Goal: Information Seeking & Learning: Learn about a topic

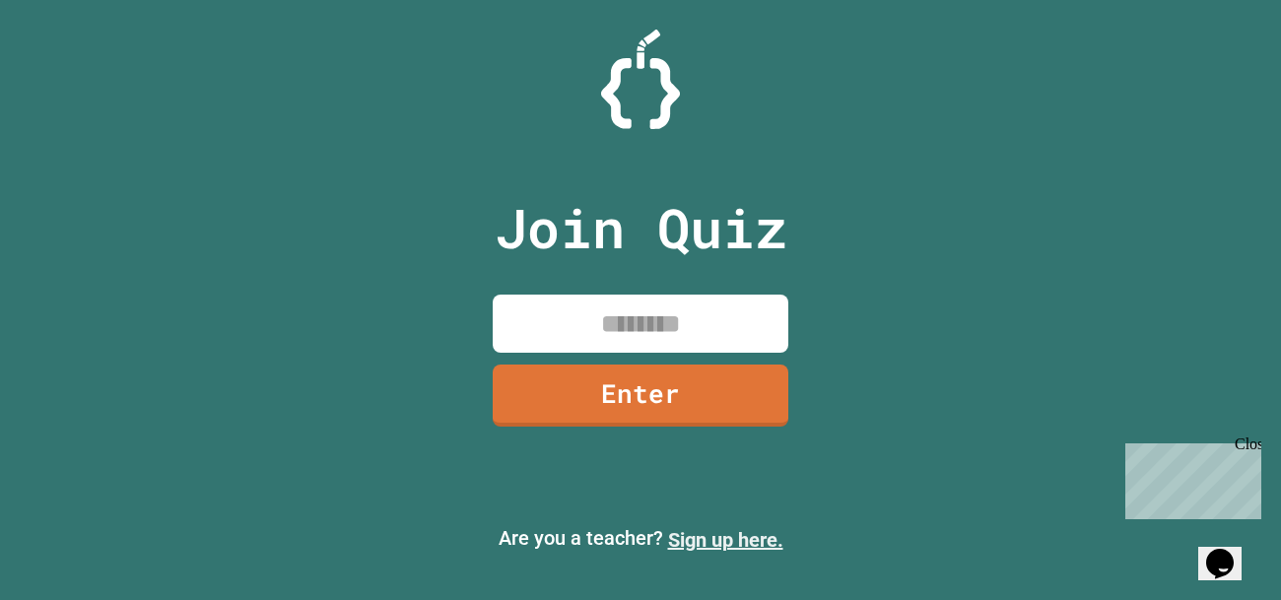
click at [699, 545] on link "Sign up here." at bounding box center [725, 540] width 115 height 24
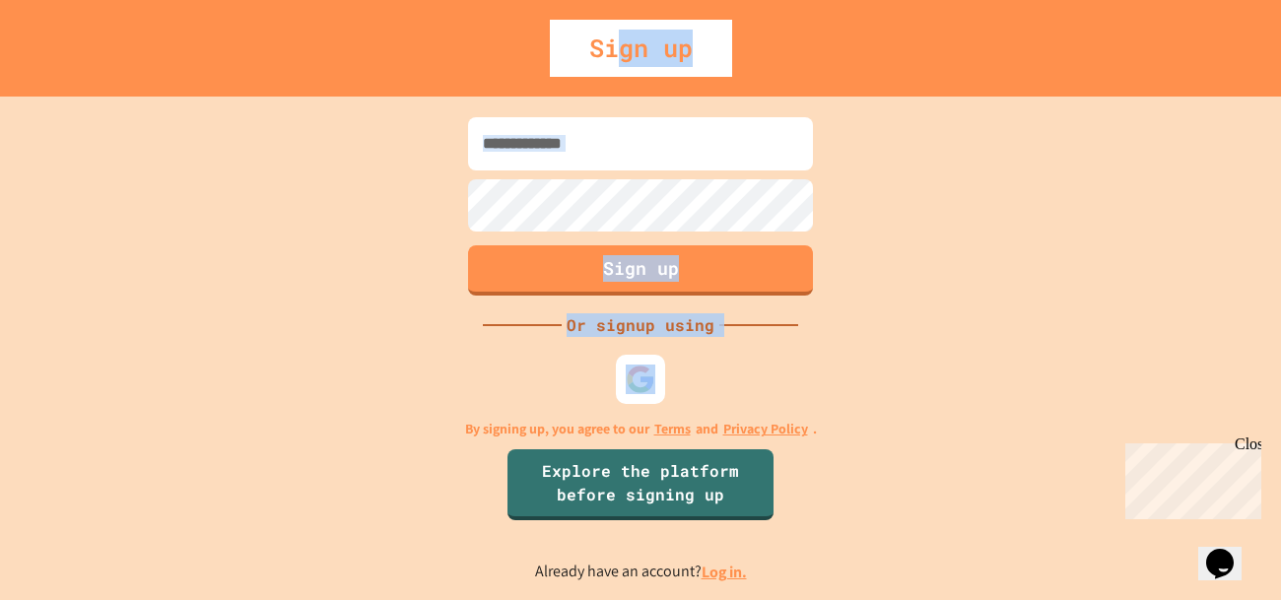
drag, startPoint x: 615, startPoint y: 55, endPoint x: 658, endPoint y: 384, distance: 331.9
click at [658, 384] on div "Sign up Sign up Or signup using By signing up, you agree to our Terms and Priva…" at bounding box center [640, 300] width 1281 height 600
click at [658, 384] on div at bounding box center [641, 380] width 54 height 54
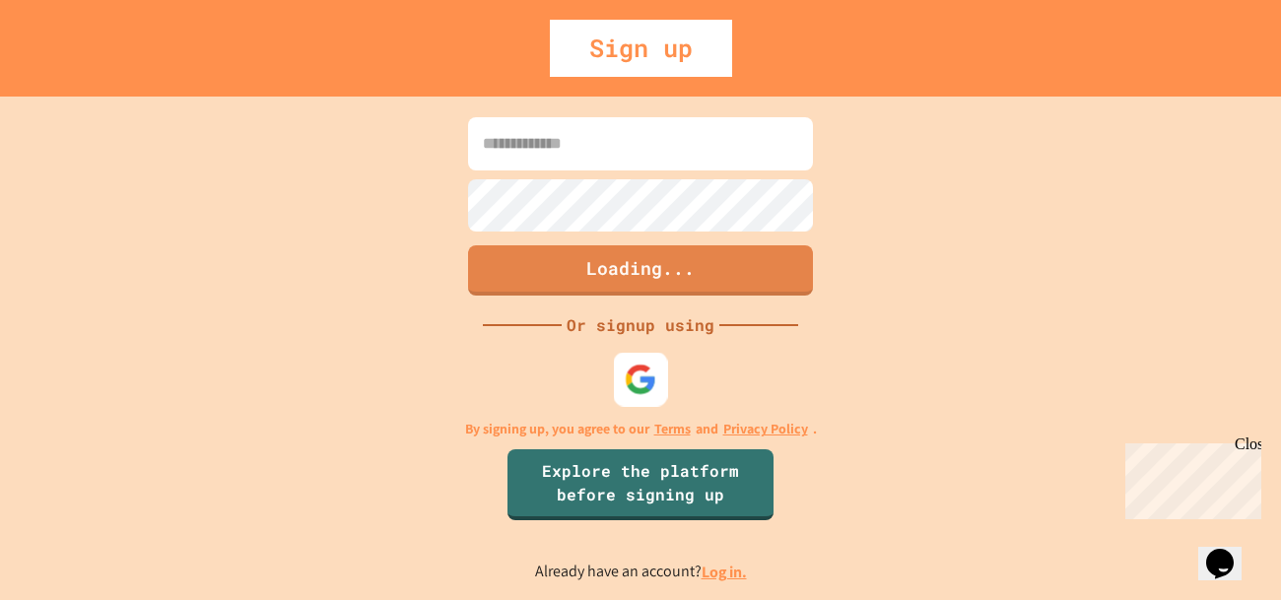
click at [658, 384] on div at bounding box center [641, 380] width 54 height 54
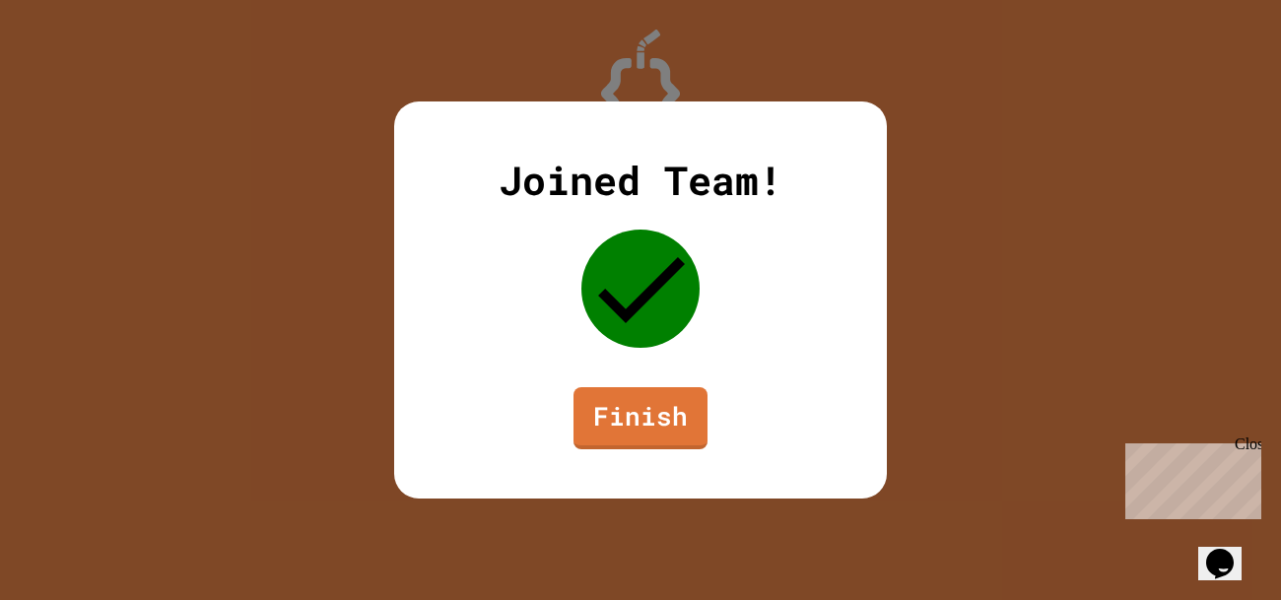
click at [698, 437] on link "Finish" at bounding box center [640, 418] width 134 height 62
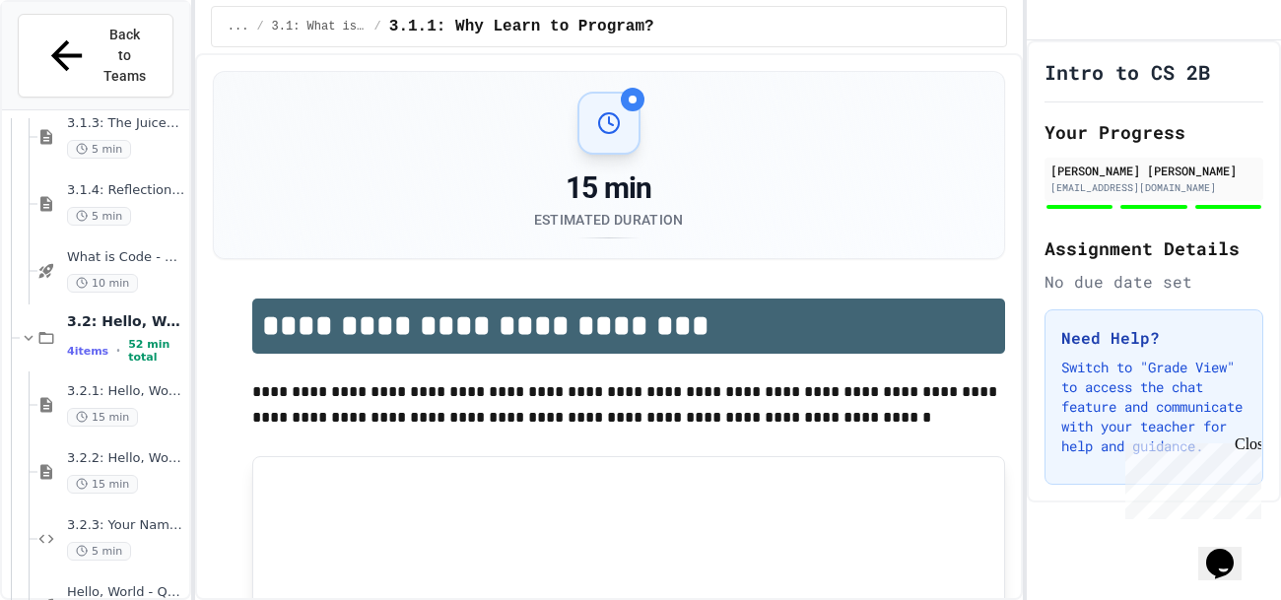
scroll to position [380, 0]
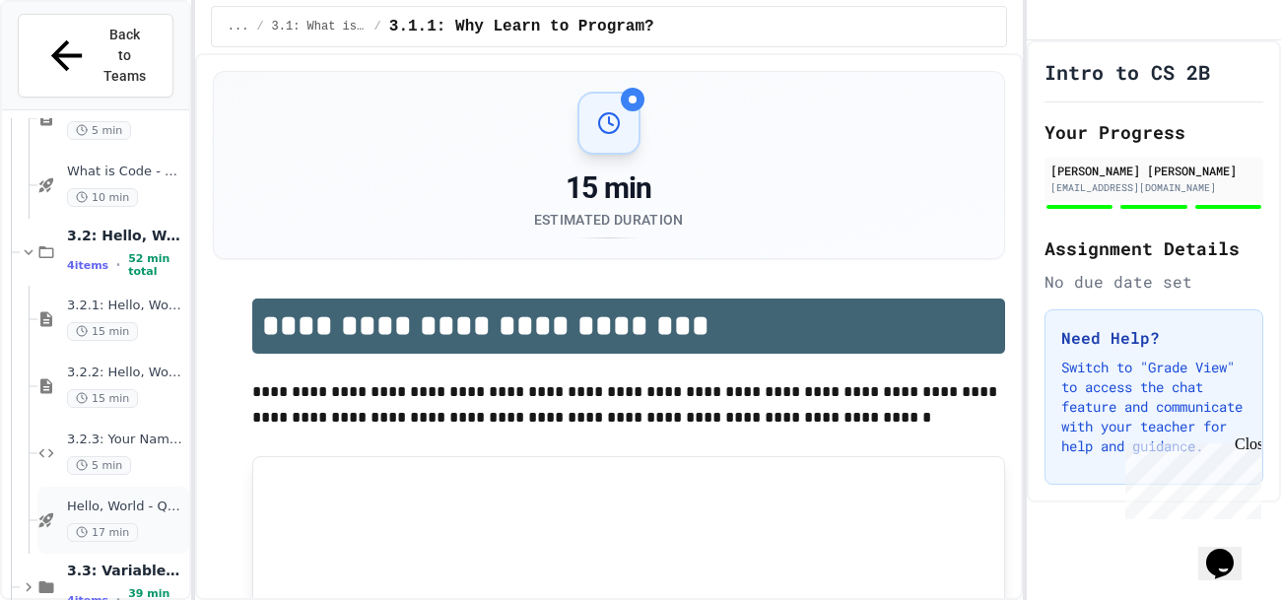
click at [143, 499] on span "Hello, World - Quiz" at bounding box center [126, 507] width 118 height 17
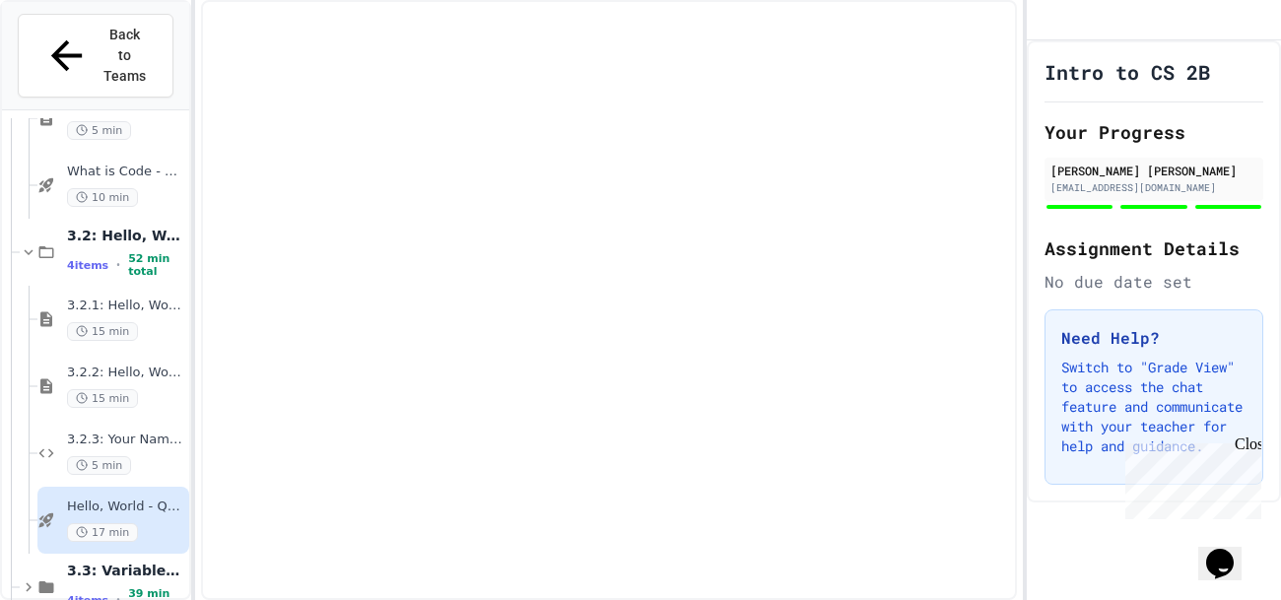
scroll to position [357, 0]
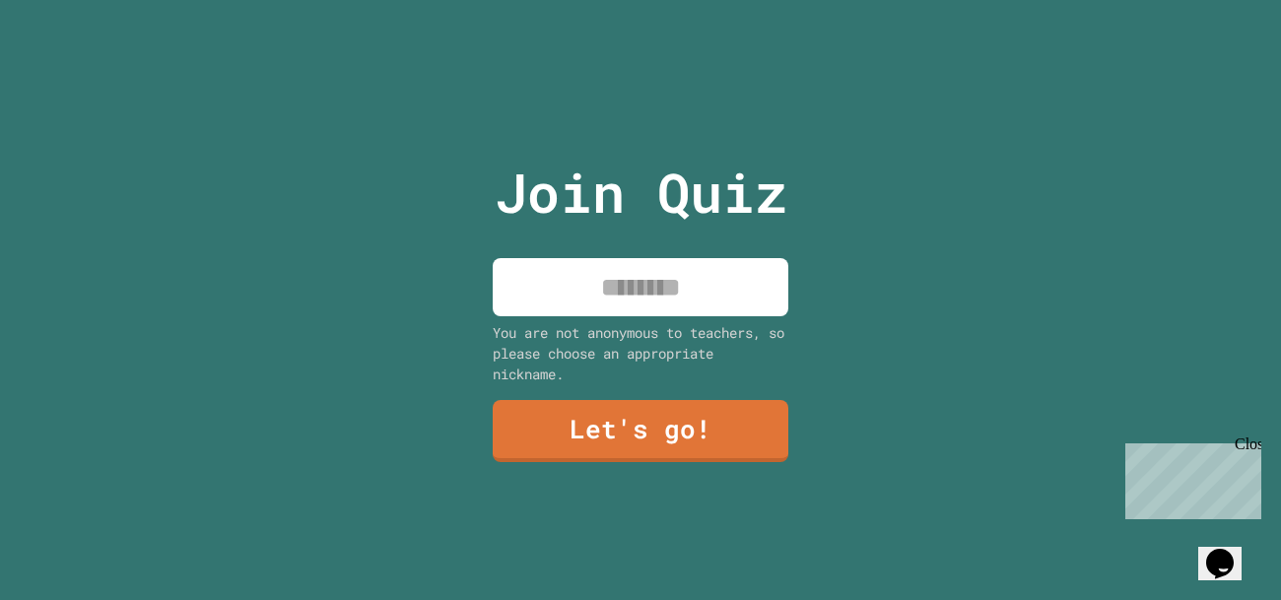
click at [704, 307] on input at bounding box center [641, 287] width 296 height 58
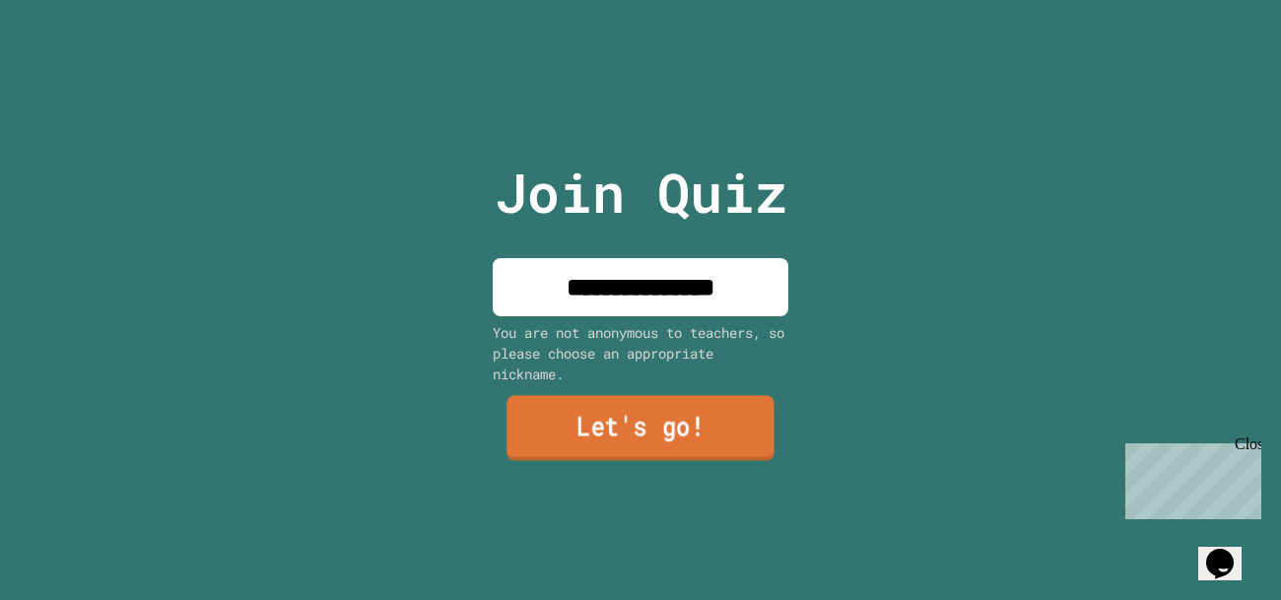
type input "**********"
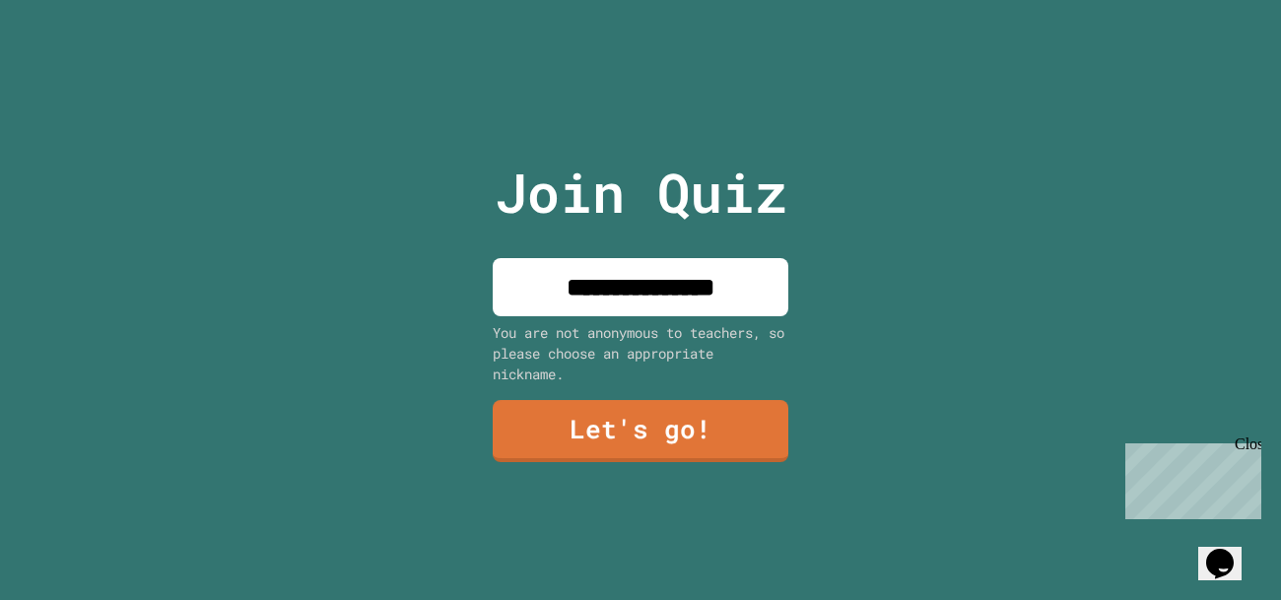
click at [732, 469] on div "**********" at bounding box center [641, 300] width 332 height 600
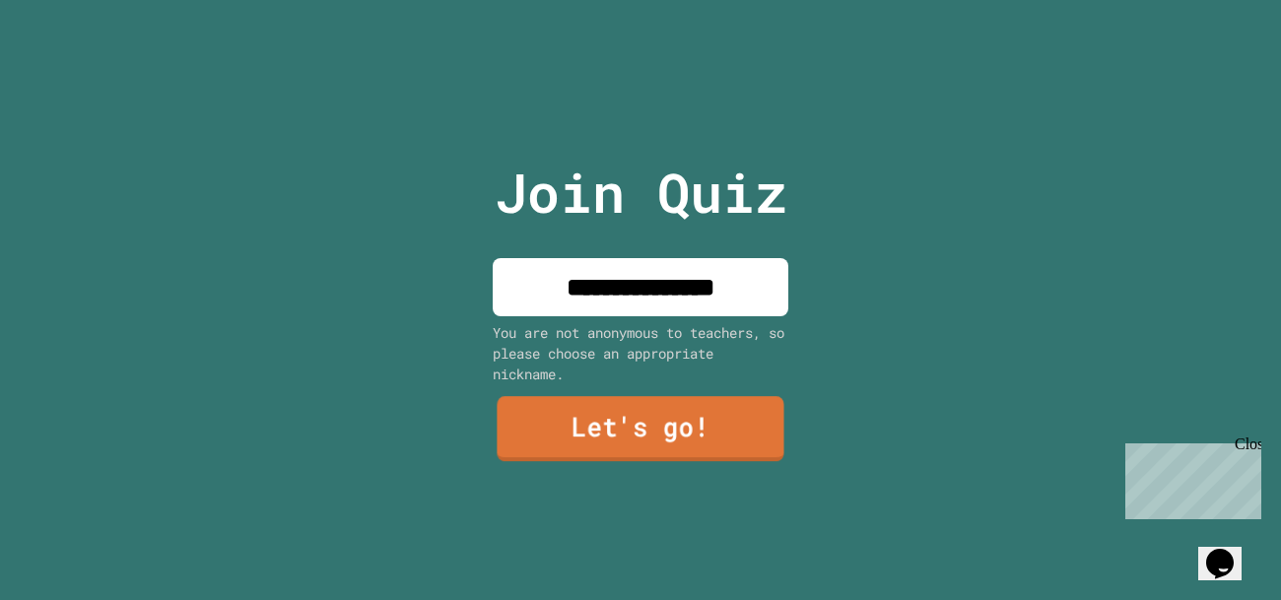
click at [707, 425] on link "Let's go!" at bounding box center [640, 428] width 287 height 65
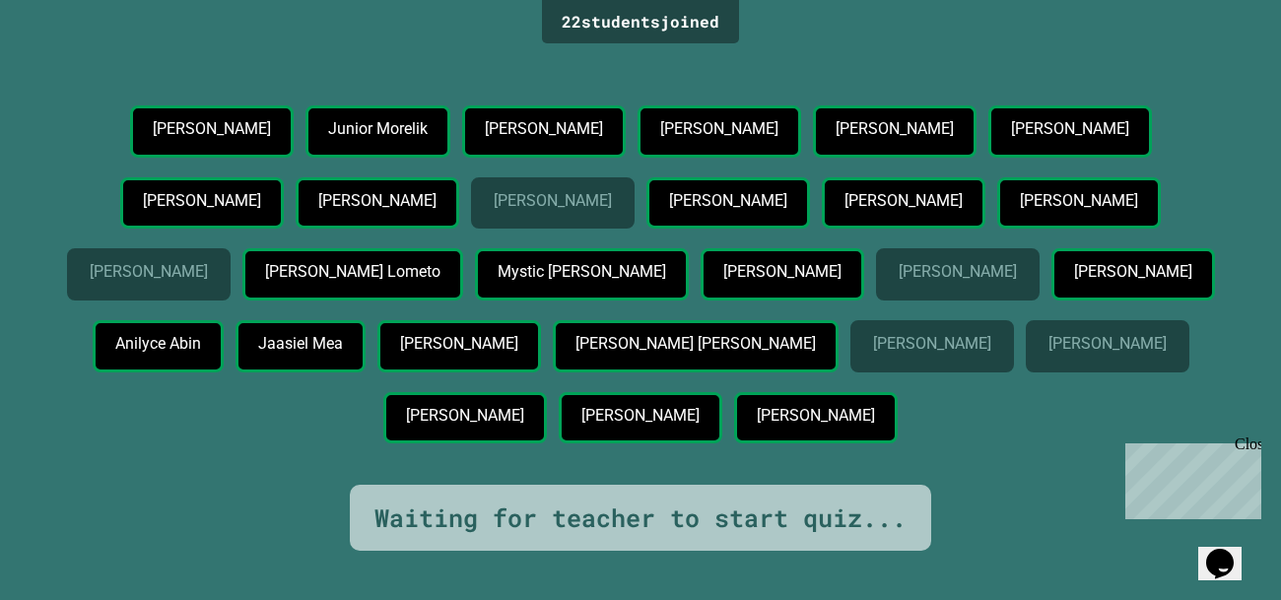
scroll to position [33, 0]
click at [700, 300] on div "Aaron Castillo-Araujo" at bounding box center [782, 274] width 164 height 52
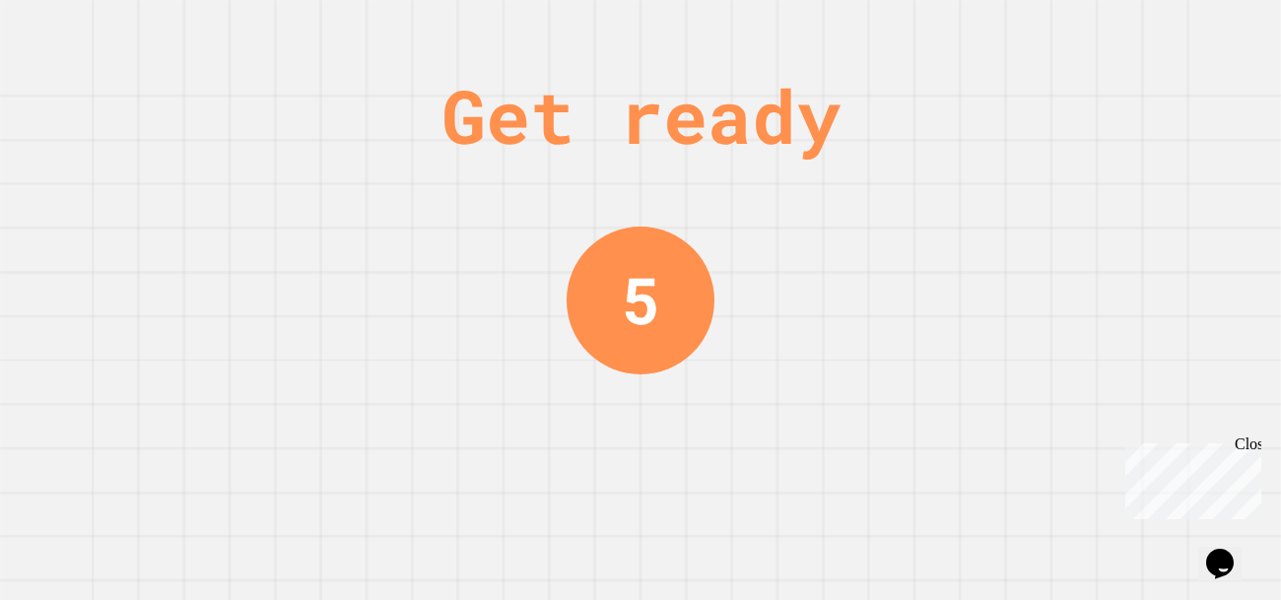
scroll to position [0, 0]
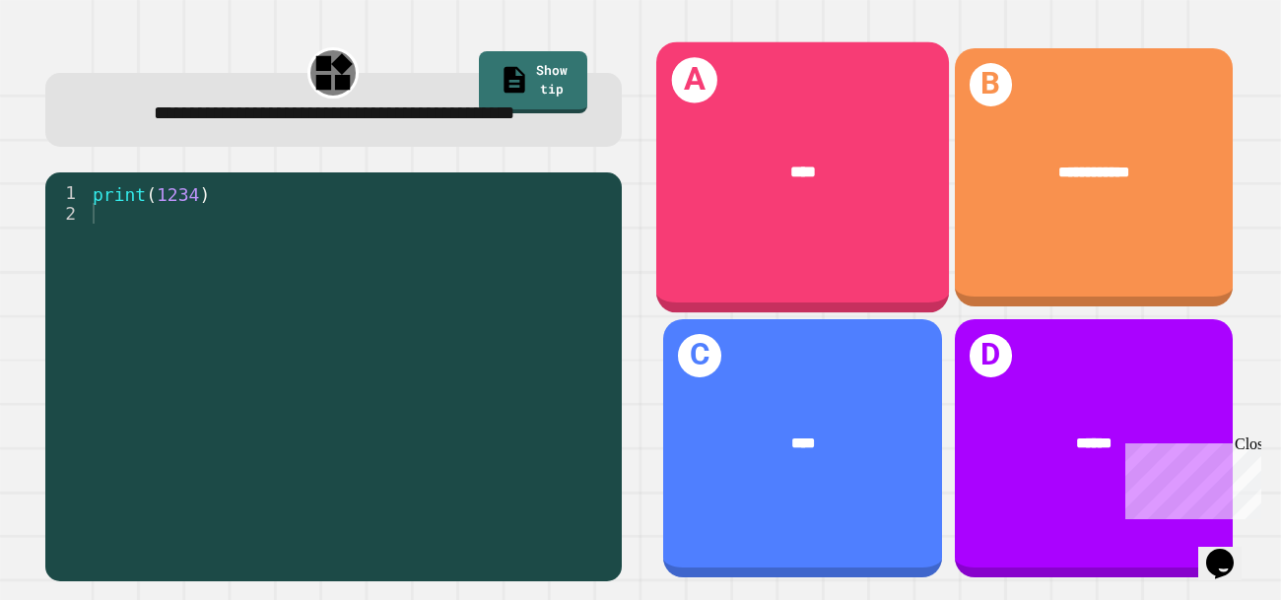
click at [732, 177] on div "****" at bounding box center [803, 172] width 227 height 25
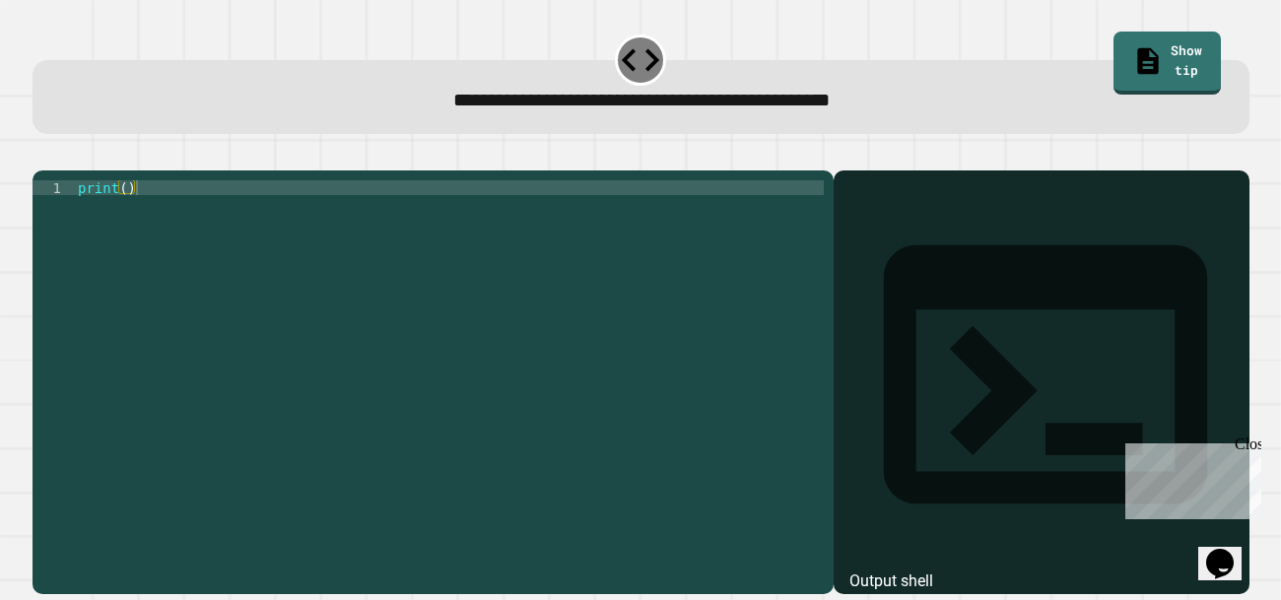
click at [621, 276] on div "print ( )" at bounding box center [449, 372] width 750 height 384
click at [121, 211] on div "print ( )" at bounding box center [449, 372] width 750 height 384
click at [128, 214] on div "print ( )" at bounding box center [449, 372] width 750 height 384
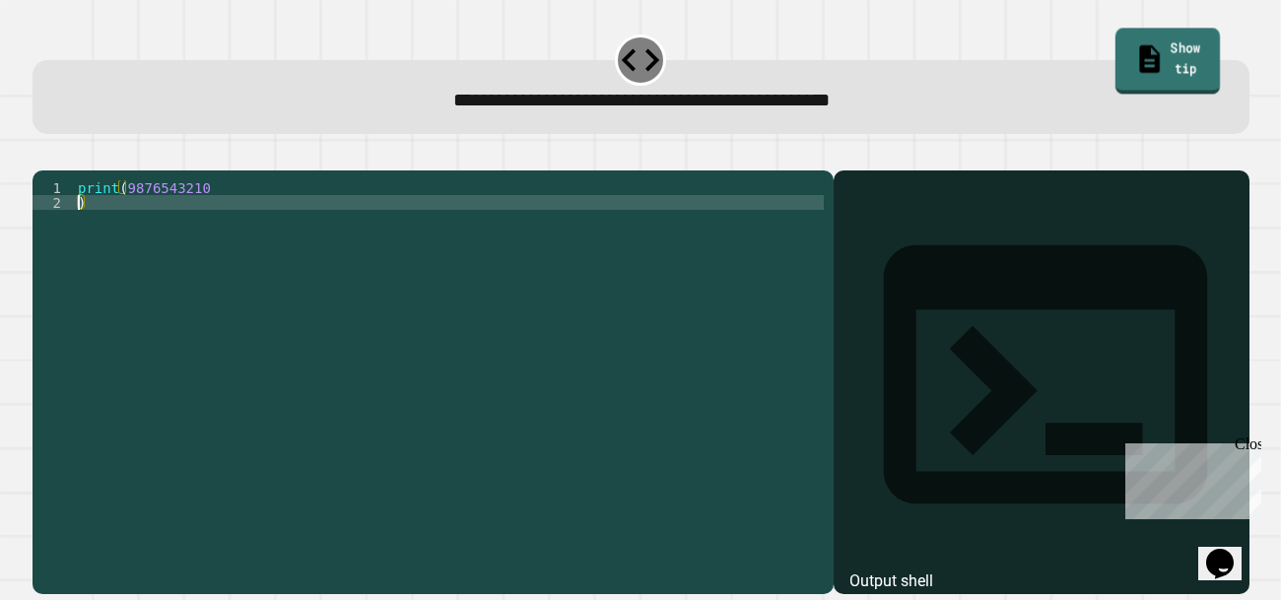
type textarea "*"
click at [1133, 43] on icon at bounding box center [1148, 58] width 31 height 33
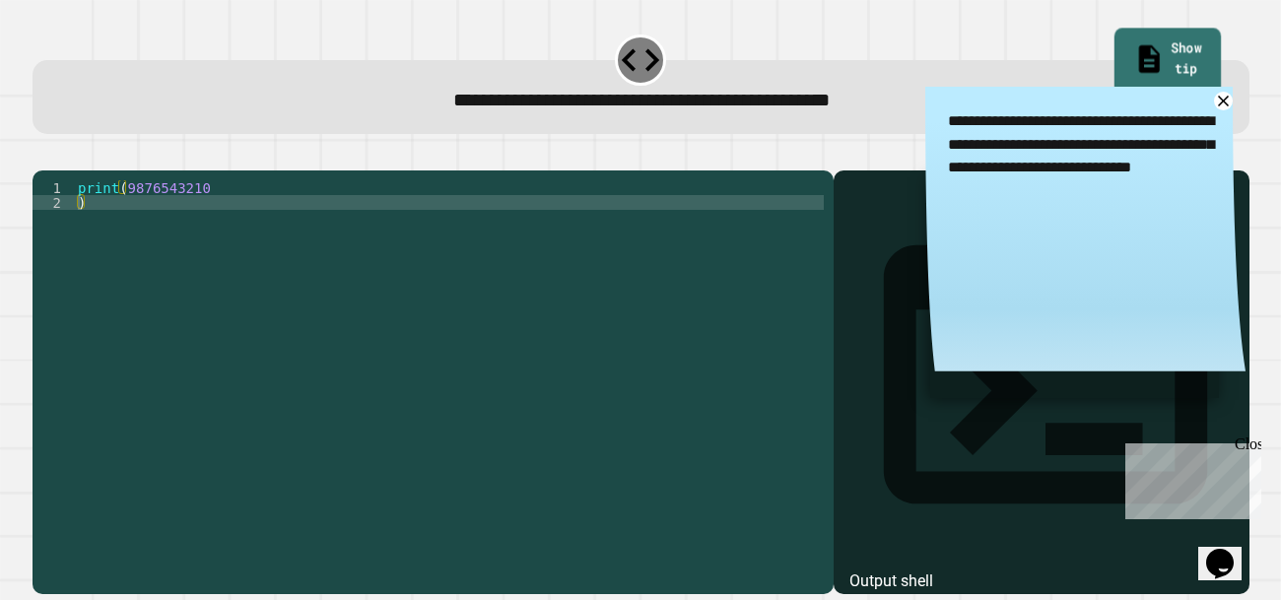
click at [1133, 43] on icon at bounding box center [1149, 58] width 32 height 33
click at [875, 339] on div at bounding box center [1041, 411] width 396 height 366
click at [891, 210] on div "Output shell" at bounding box center [1041, 386] width 416 height 433
click at [1229, 108] on icon at bounding box center [1223, 101] width 21 height 21
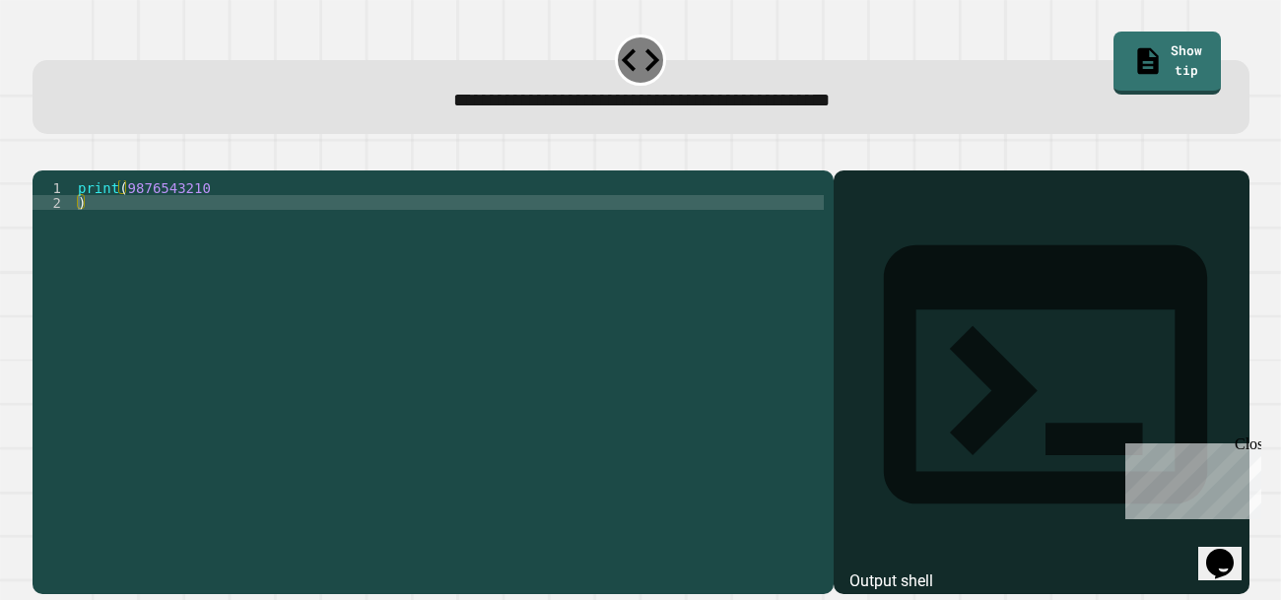
click at [110, 215] on div "print ( 9876543210 )" at bounding box center [449, 372] width 750 height 384
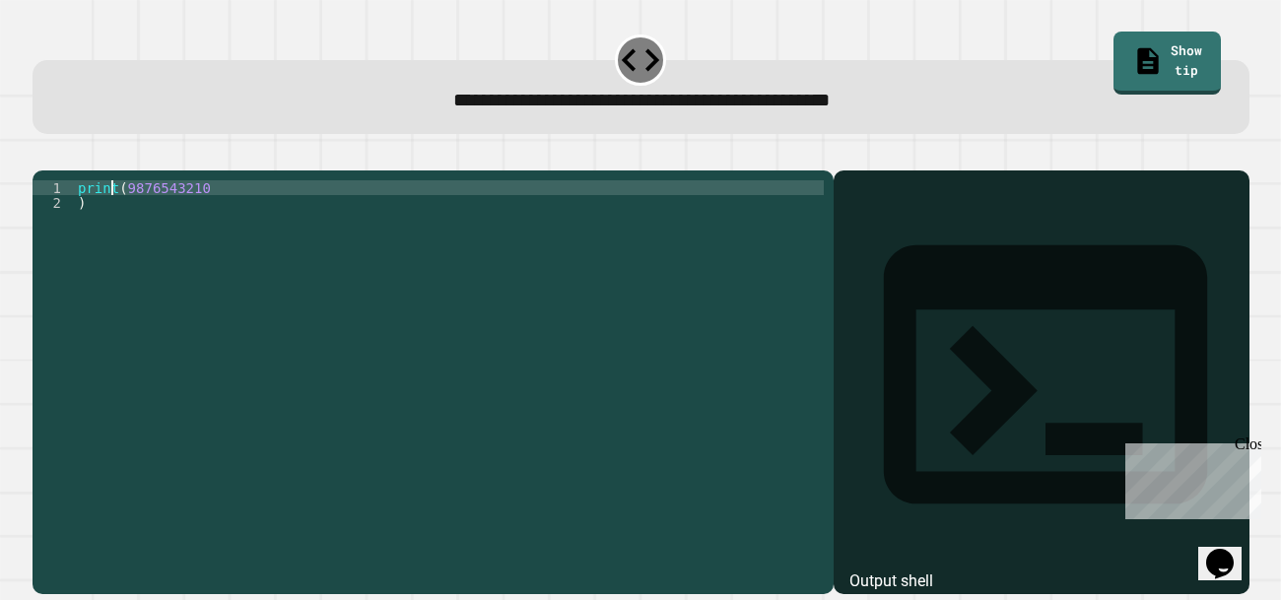
click at [91, 233] on div "print ( 9876543210 )" at bounding box center [449, 372] width 750 height 384
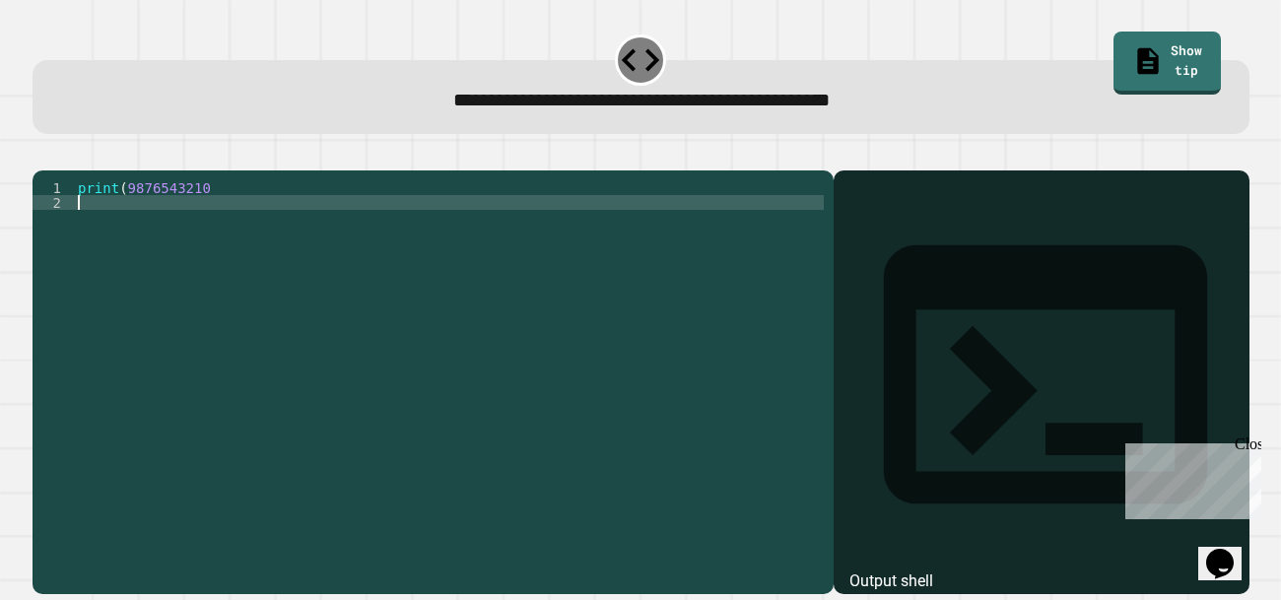
click at [61, 167] on icon "button" at bounding box center [55, 167] width 11 height 14
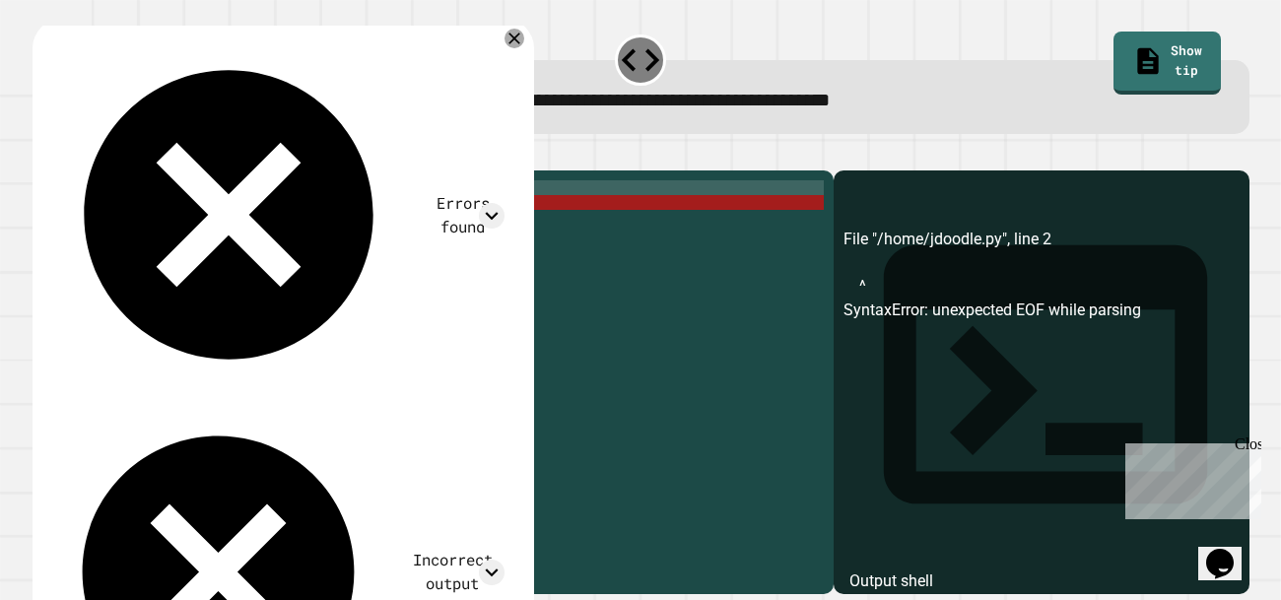
click at [228, 211] on div "print ( 9876543210" at bounding box center [449, 372] width 750 height 384
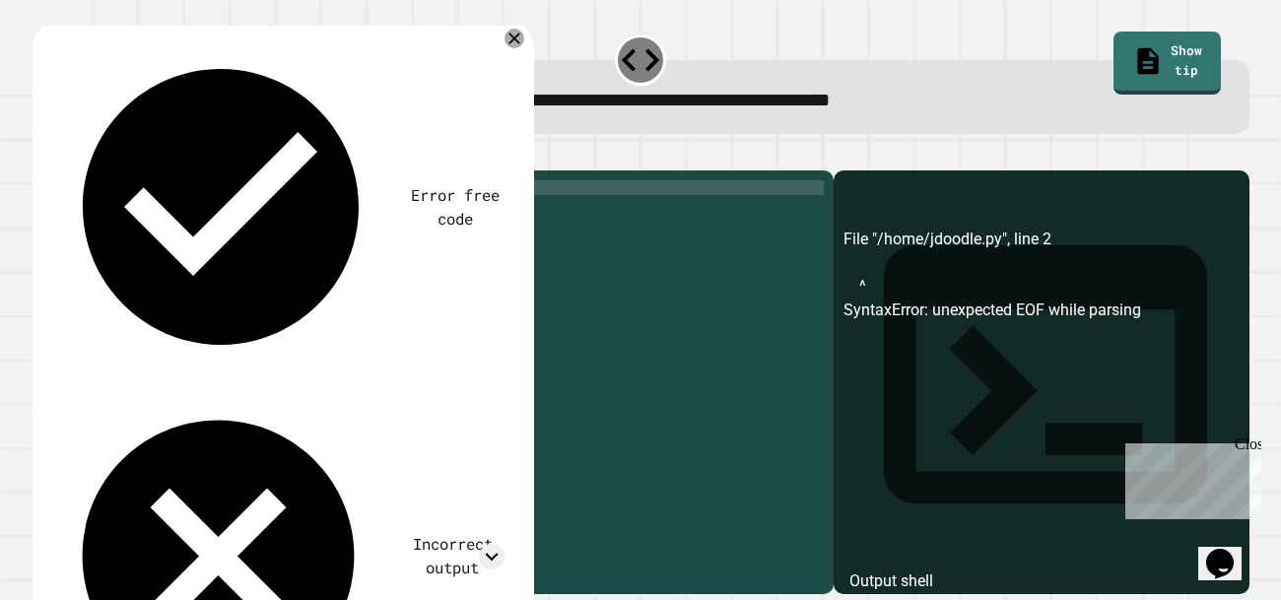
type textarea "**********"
click at [42, 155] on button "button" at bounding box center [42, 155] width 0 height 0
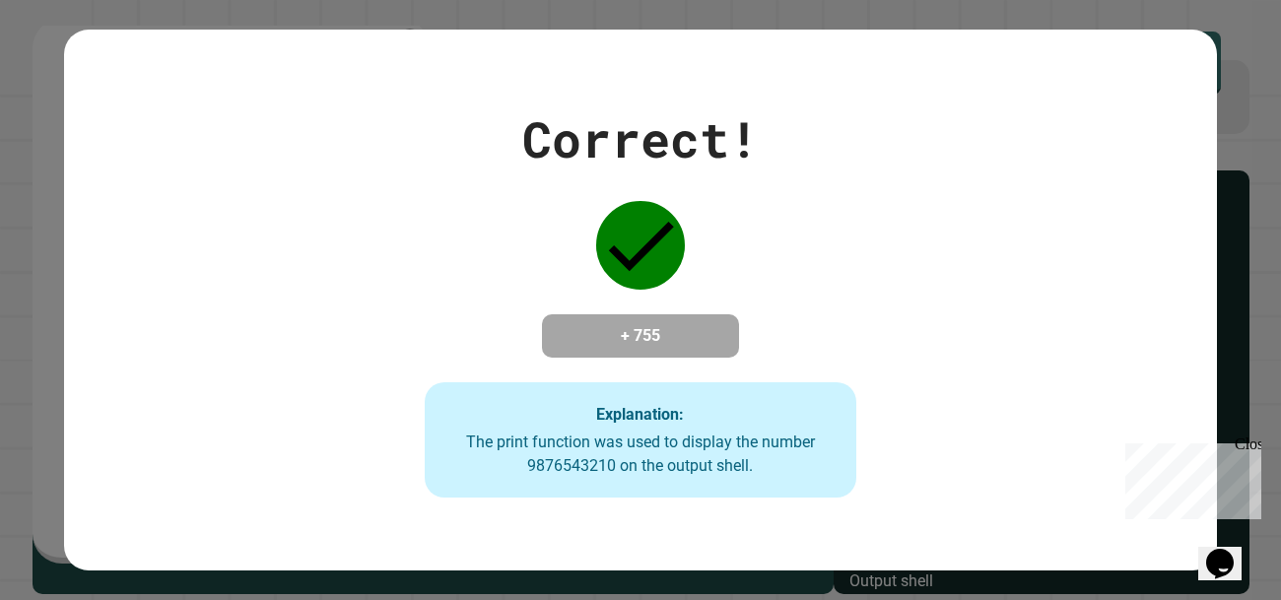
click at [570, 157] on div "Correct!" at bounding box center [640, 139] width 236 height 74
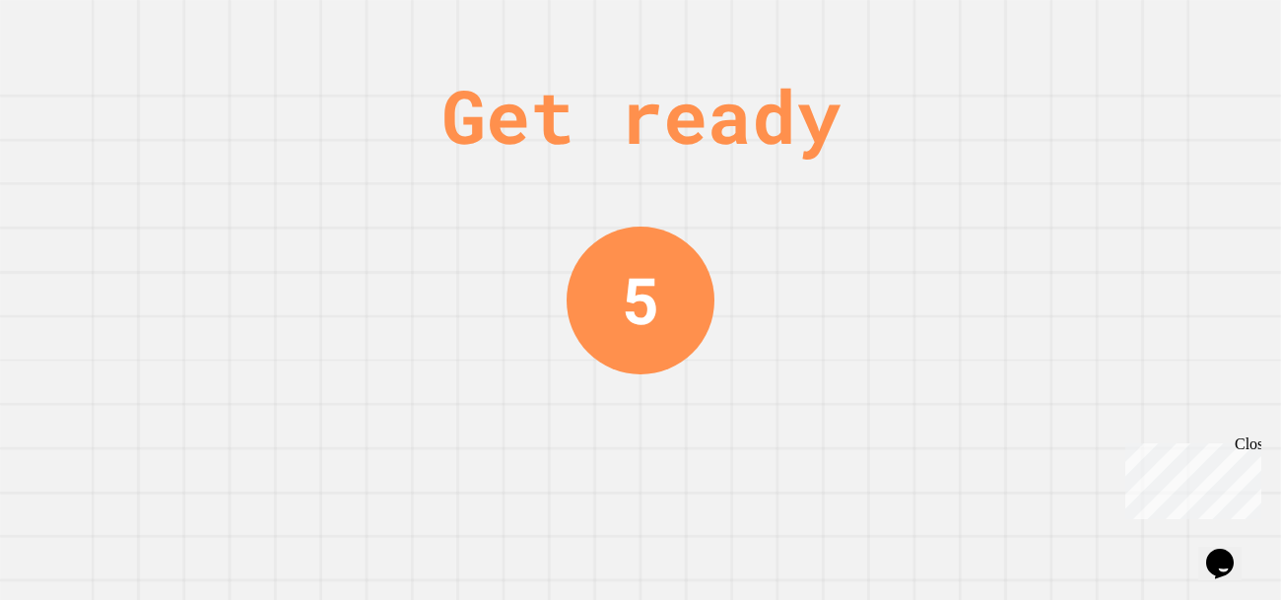
scroll to position [0, 0]
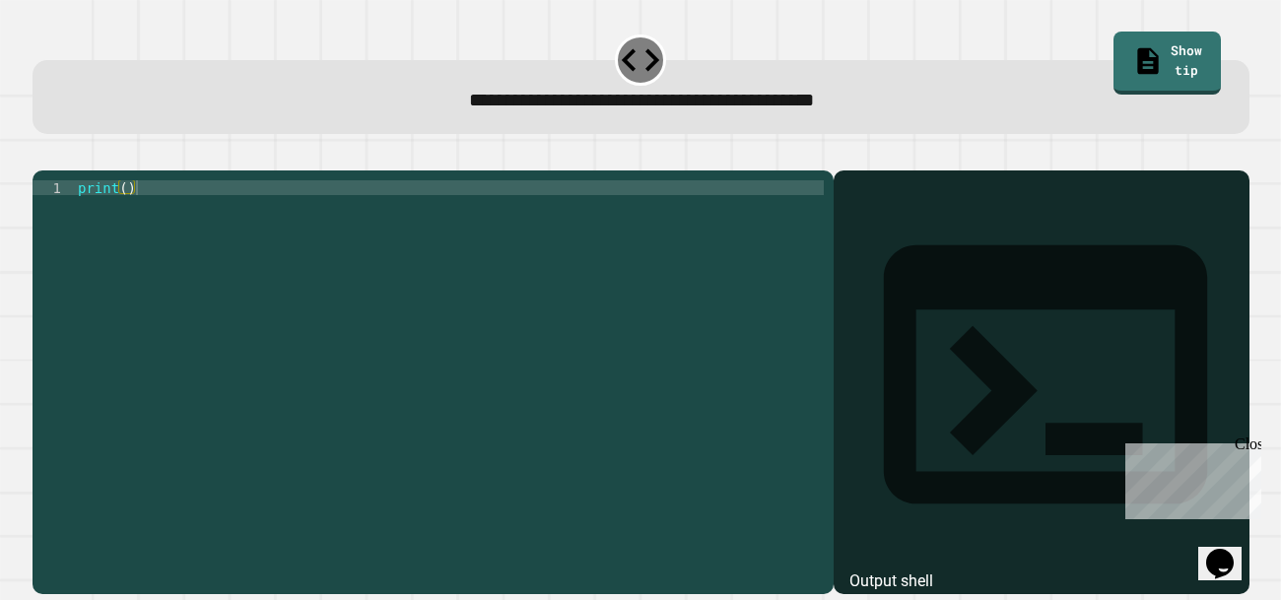
click at [134, 219] on div "print ( )" at bounding box center [449, 372] width 750 height 384
click at [128, 213] on div "print ( )" at bounding box center [449, 372] width 750 height 384
type textarea "**********"
click at [42, 155] on icon "button" at bounding box center [42, 155] width 0 height 0
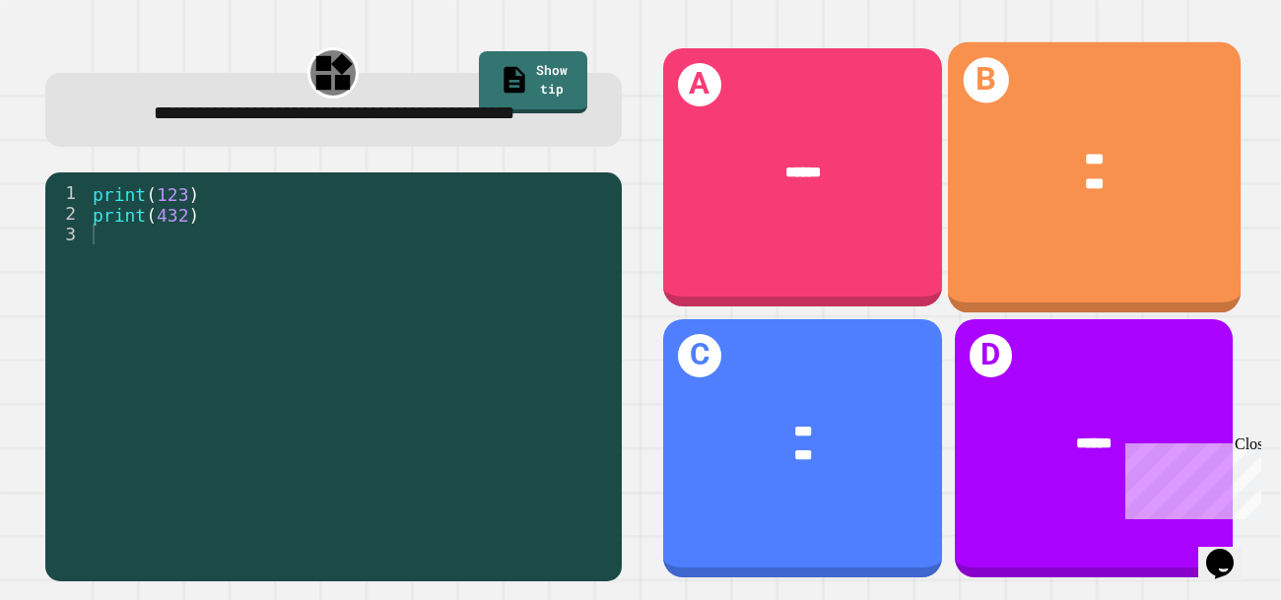
click at [1076, 221] on div "*** ***" at bounding box center [1093, 172] width 293 height 114
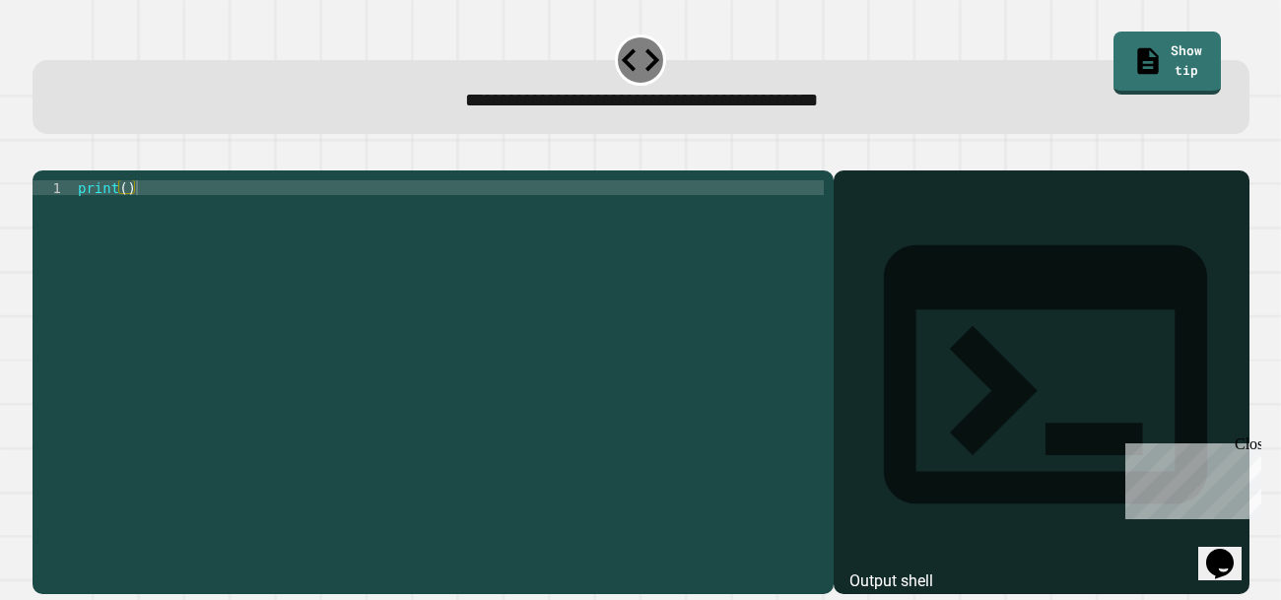
click at [124, 218] on div "print ( )" at bounding box center [449, 372] width 750 height 384
type textarea "**********"
click at [42, 155] on button "button" at bounding box center [42, 155] width 0 height 0
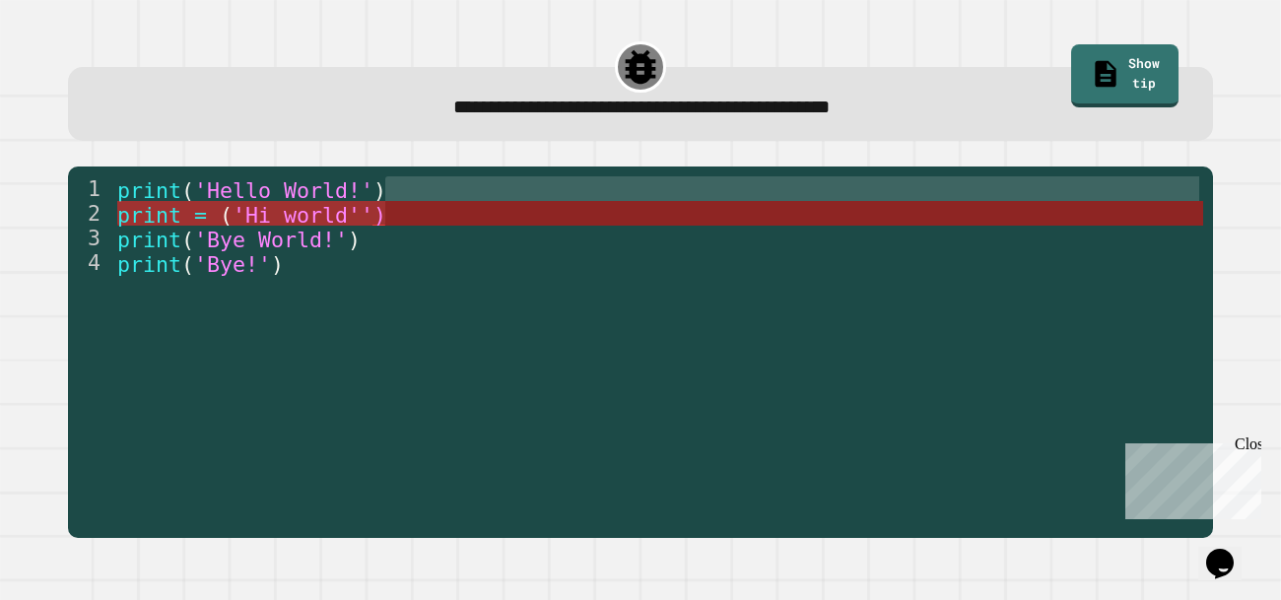
drag, startPoint x: 463, startPoint y: 198, endPoint x: 459, endPoint y: 220, distance: 22.0
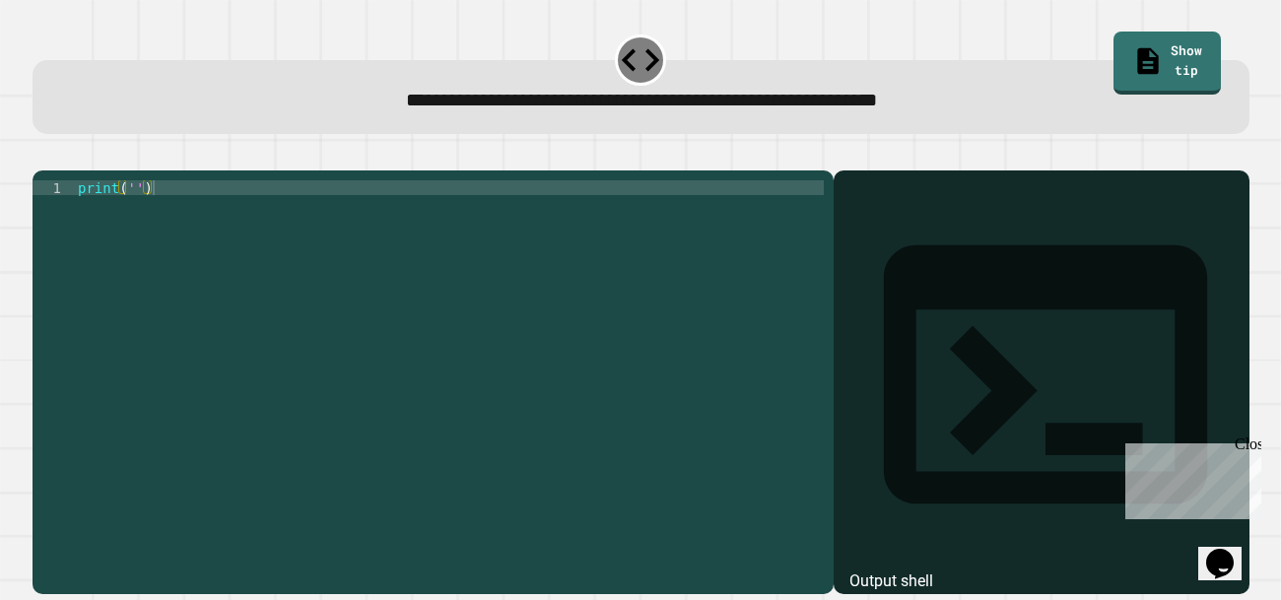
click at [135, 226] on div "print ( '' )" at bounding box center [449, 372] width 750 height 384
click at [132, 218] on div "print ( '' )" at bounding box center [449, 372] width 750 height 384
click at [42, 155] on button "button" at bounding box center [42, 155] width 0 height 0
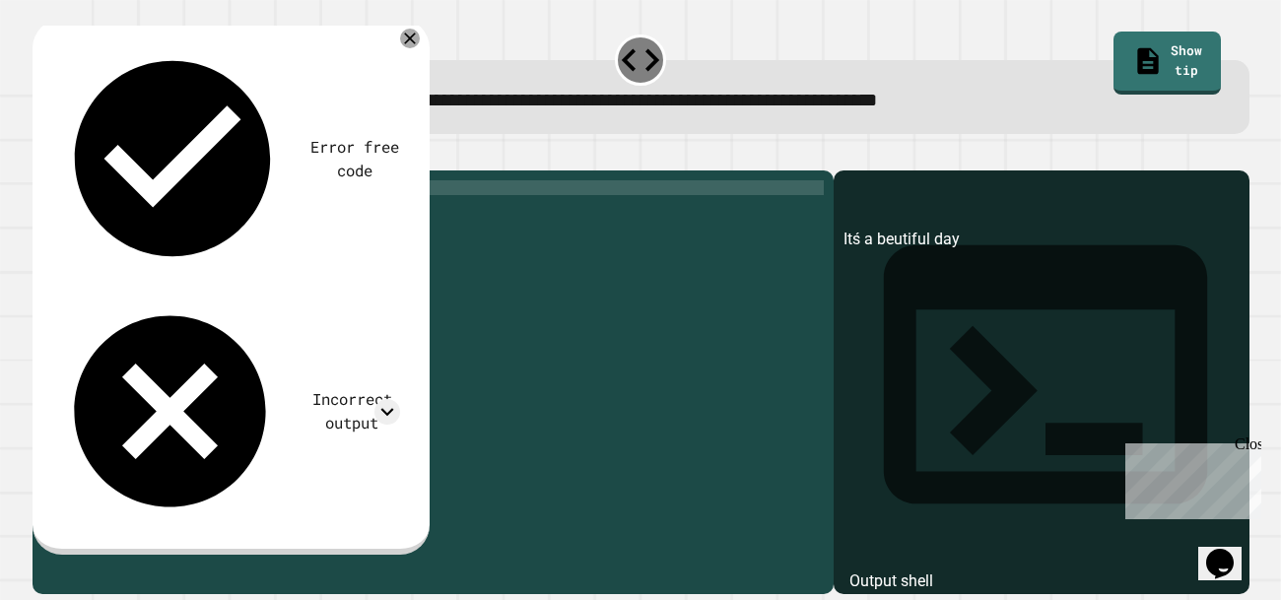
click at [163, 218] on div "print ( 'Itś a beutiful day' )" at bounding box center [449, 372] width 750 height 384
click at [152, 222] on div "print ( 'Itś a beutiful day' )" at bounding box center [449, 372] width 750 height 384
click at [42, 155] on button "button" at bounding box center [42, 155] width 0 height 0
click at [171, 211] on div "print ( 'It"ś a beutiful day' )" at bounding box center [449, 372] width 750 height 384
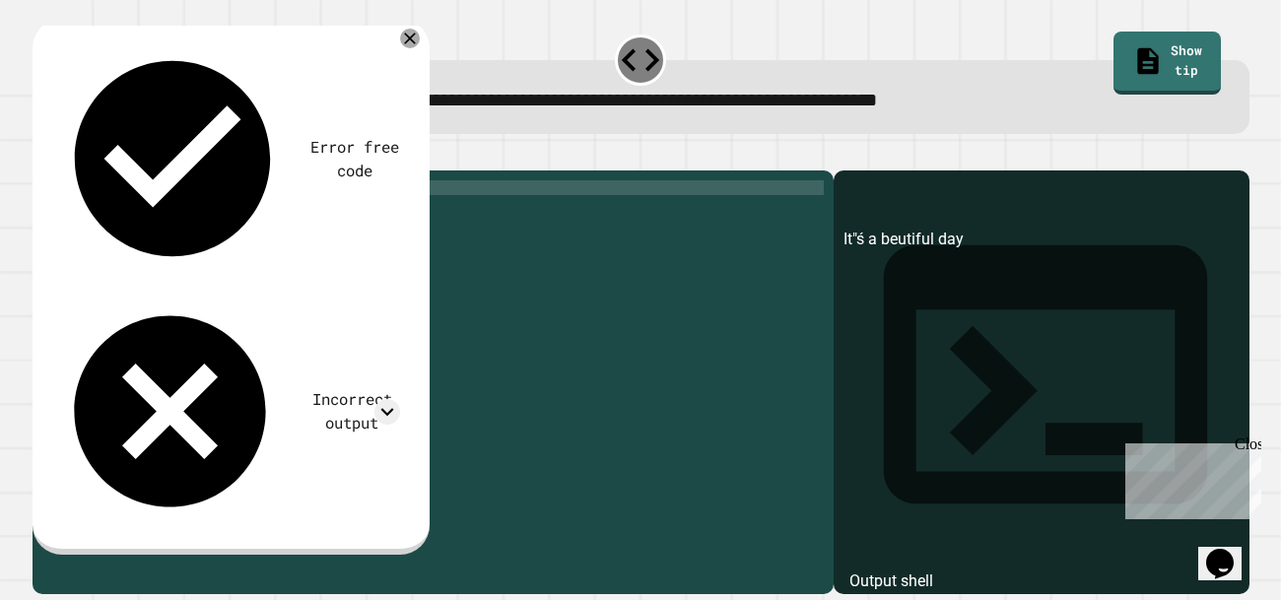
scroll to position [0, 5]
click at [42, 155] on button "button" at bounding box center [42, 155] width 0 height 0
click at [405, 33] on icon at bounding box center [410, 39] width 24 height 24
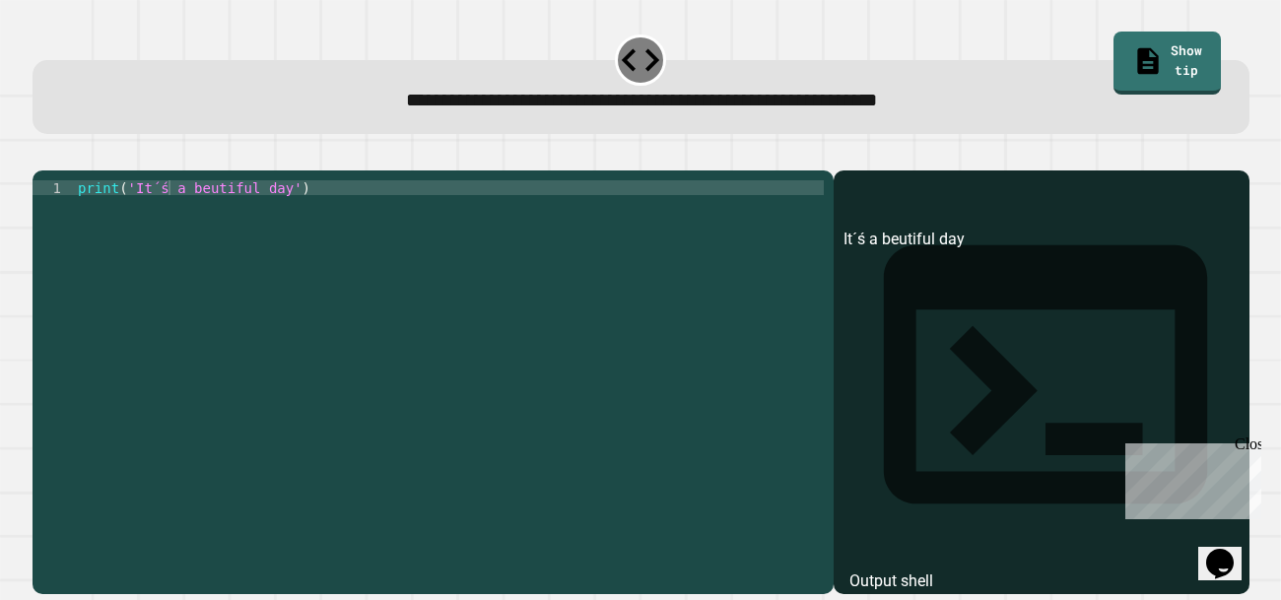
click at [169, 222] on div "print ( 'It´ś a beutiful day' )" at bounding box center [449, 372] width 750 height 384
type textarea "**********"
click at [61, 170] on icon "button" at bounding box center [55, 167] width 11 height 14
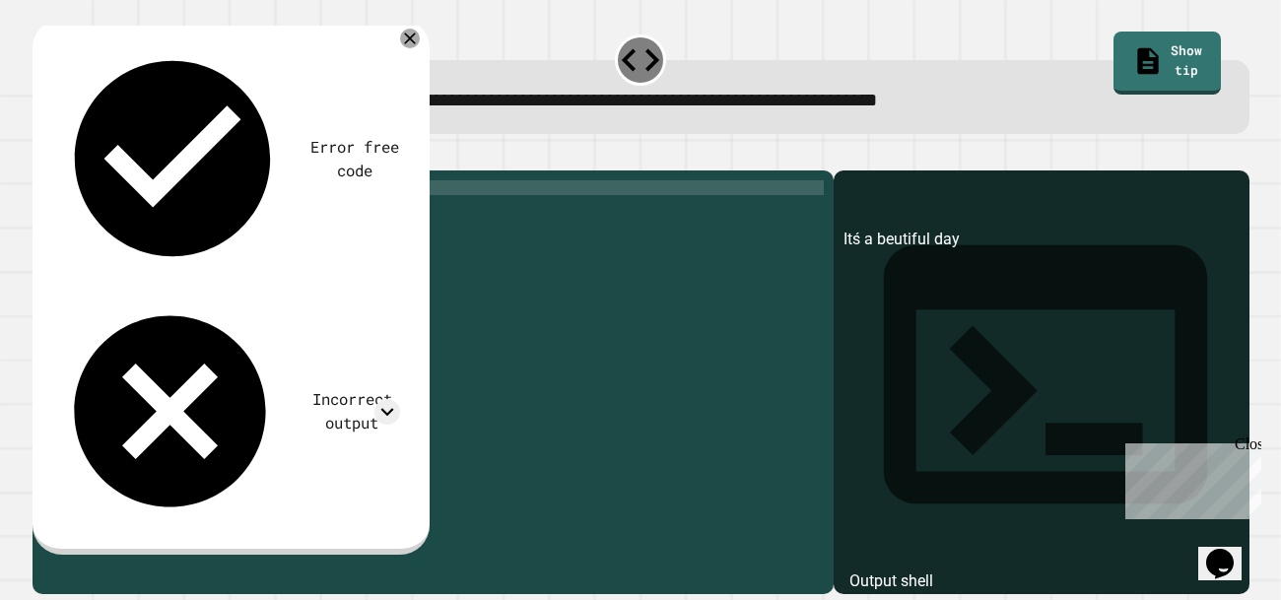
click at [131, 211] on div "print ( 'Itś a beutiful day' )" at bounding box center [449, 372] width 750 height 384
click at [128, 213] on div "print ( 'Itś a beutiful day' )" at bounding box center [449, 372] width 750 height 384
click at [133, 216] on div "print ( 'Itś a beutiful day' )" at bounding box center [449, 357] width 750 height 355
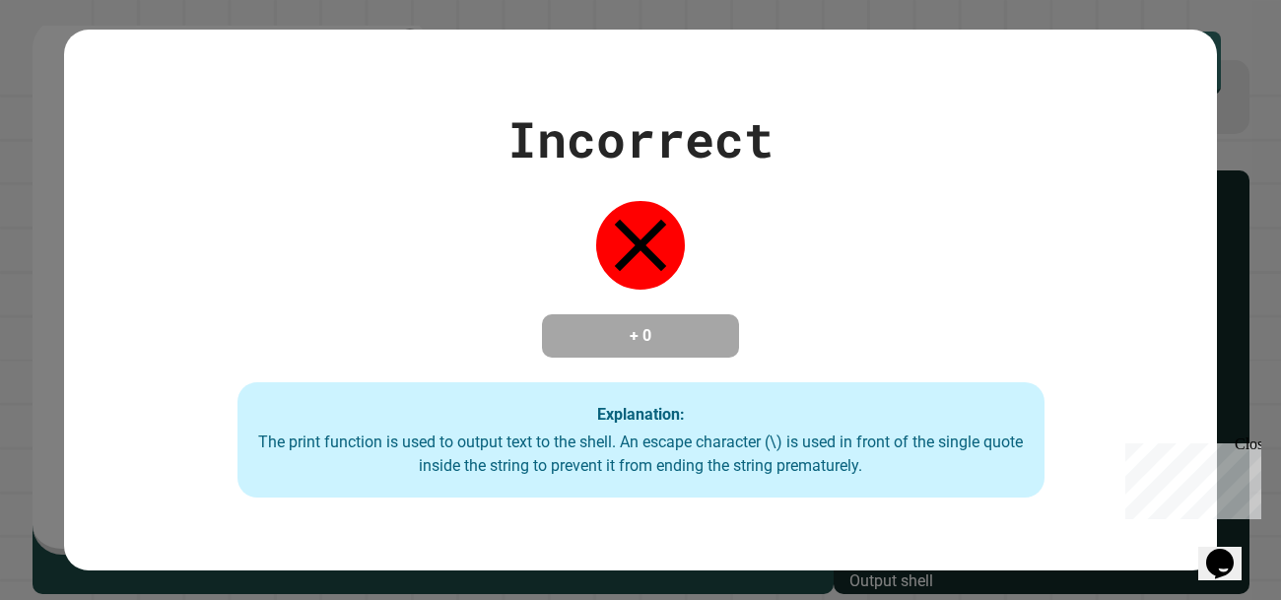
click at [126, 211] on div "**********" at bounding box center [640, 300] width 1281 height 600
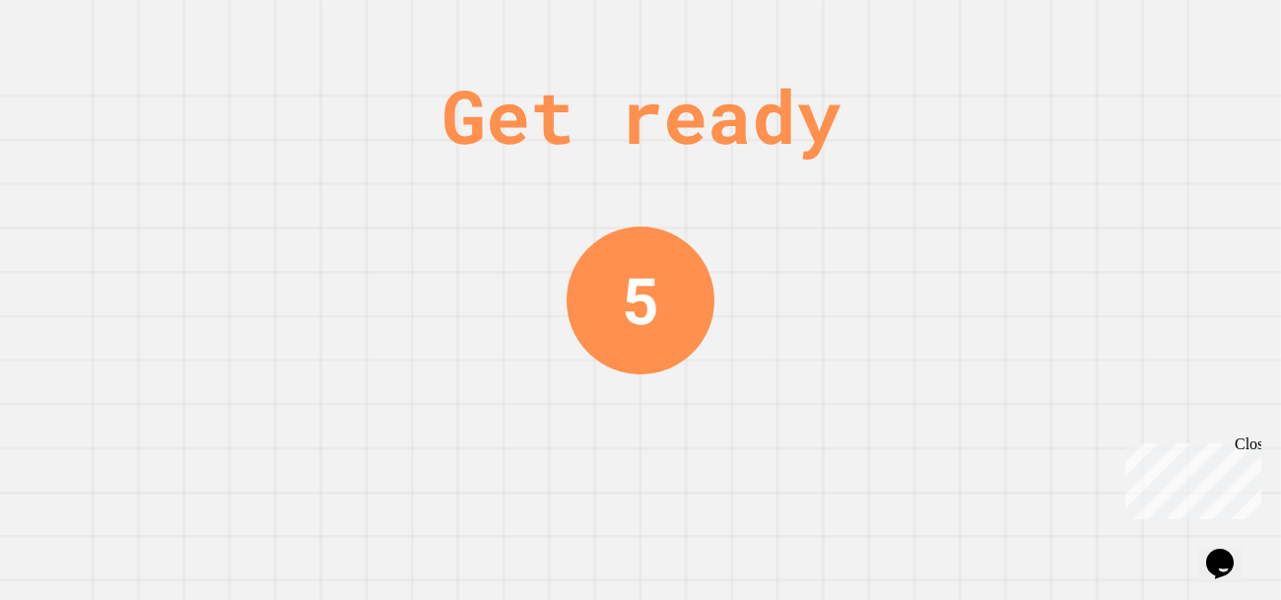
scroll to position [0, 0]
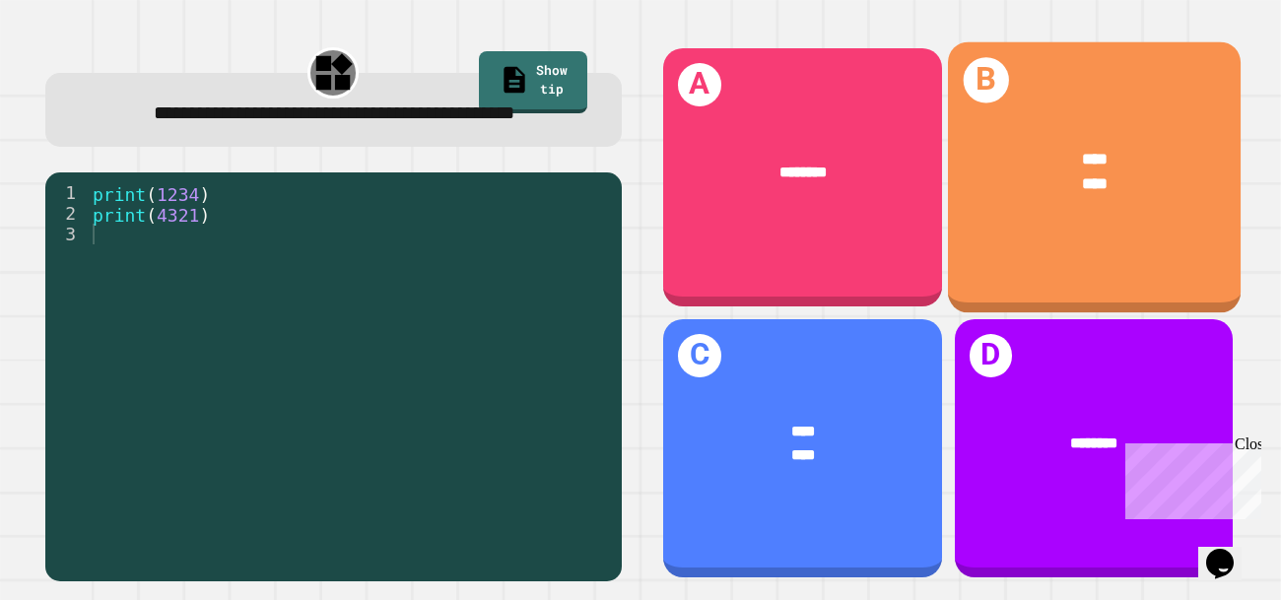
click at [1060, 204] on div "**** ****" at bounding box center [1093, 172] width 293 height 114
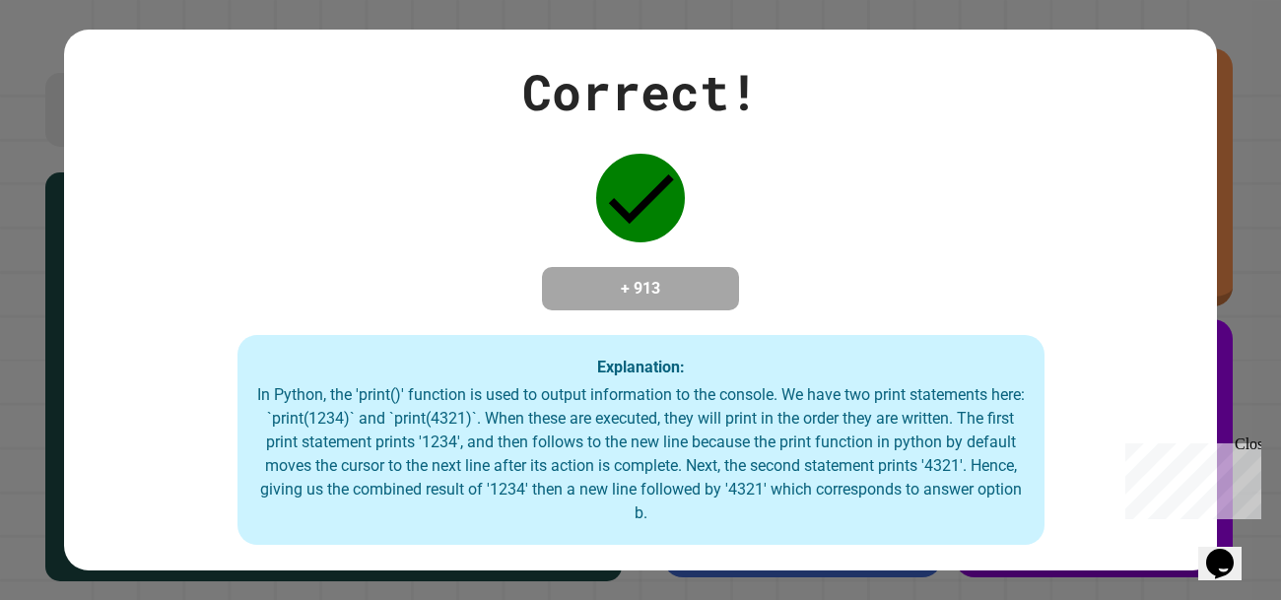
click at [522, 336] on div "Correct! + 913 Explanation: In Python, the 'print()' function is used to output…" at bounding box center [640, 300] width 1153 height 491
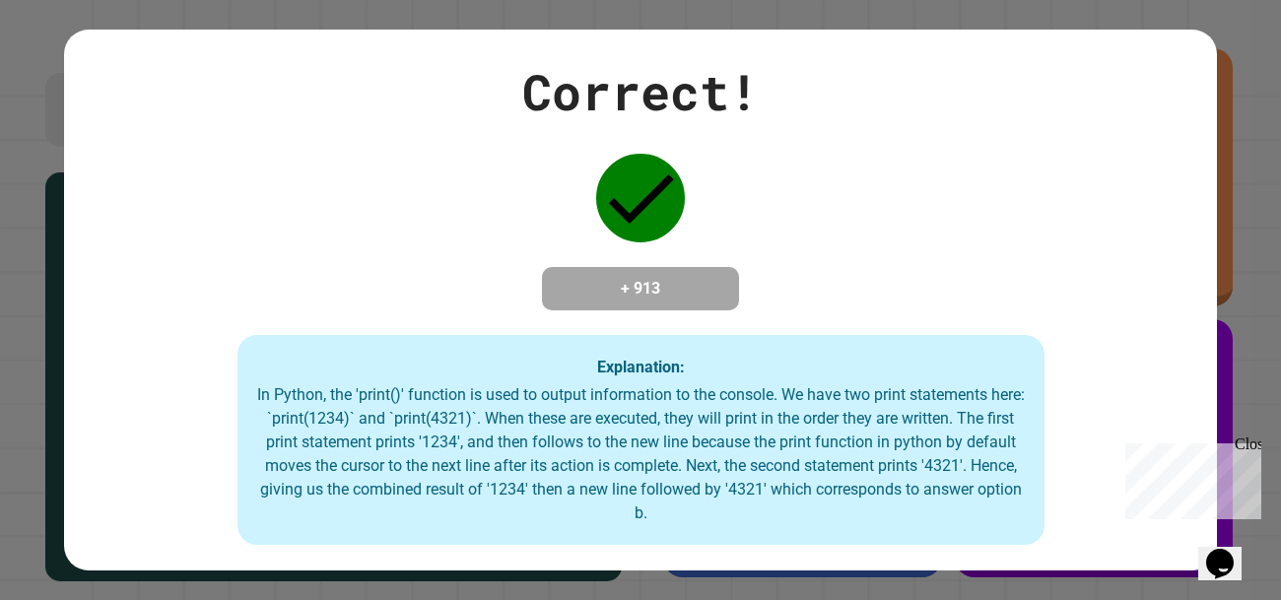
click at [656, 170] on icon at bounding box center [640, 198] width 89 height 89
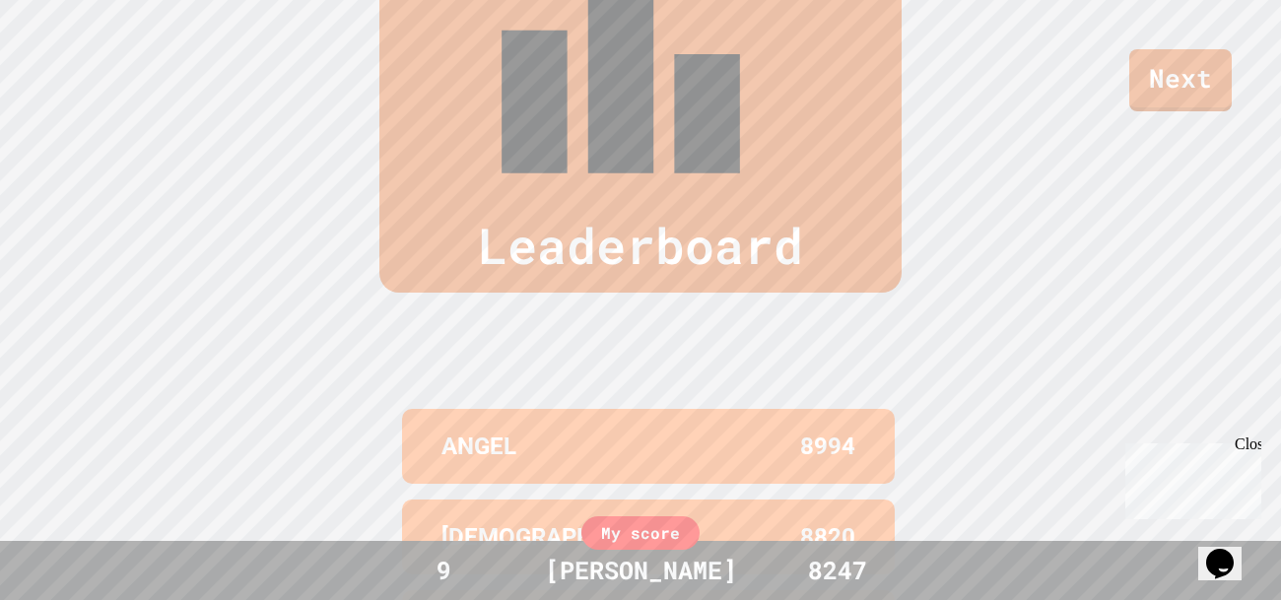
scroll to position [767, 0]
click at [1248, 444] on div "Close" at bounding box center [1246, 447] width 25 height 25
